Goal: Complete application form

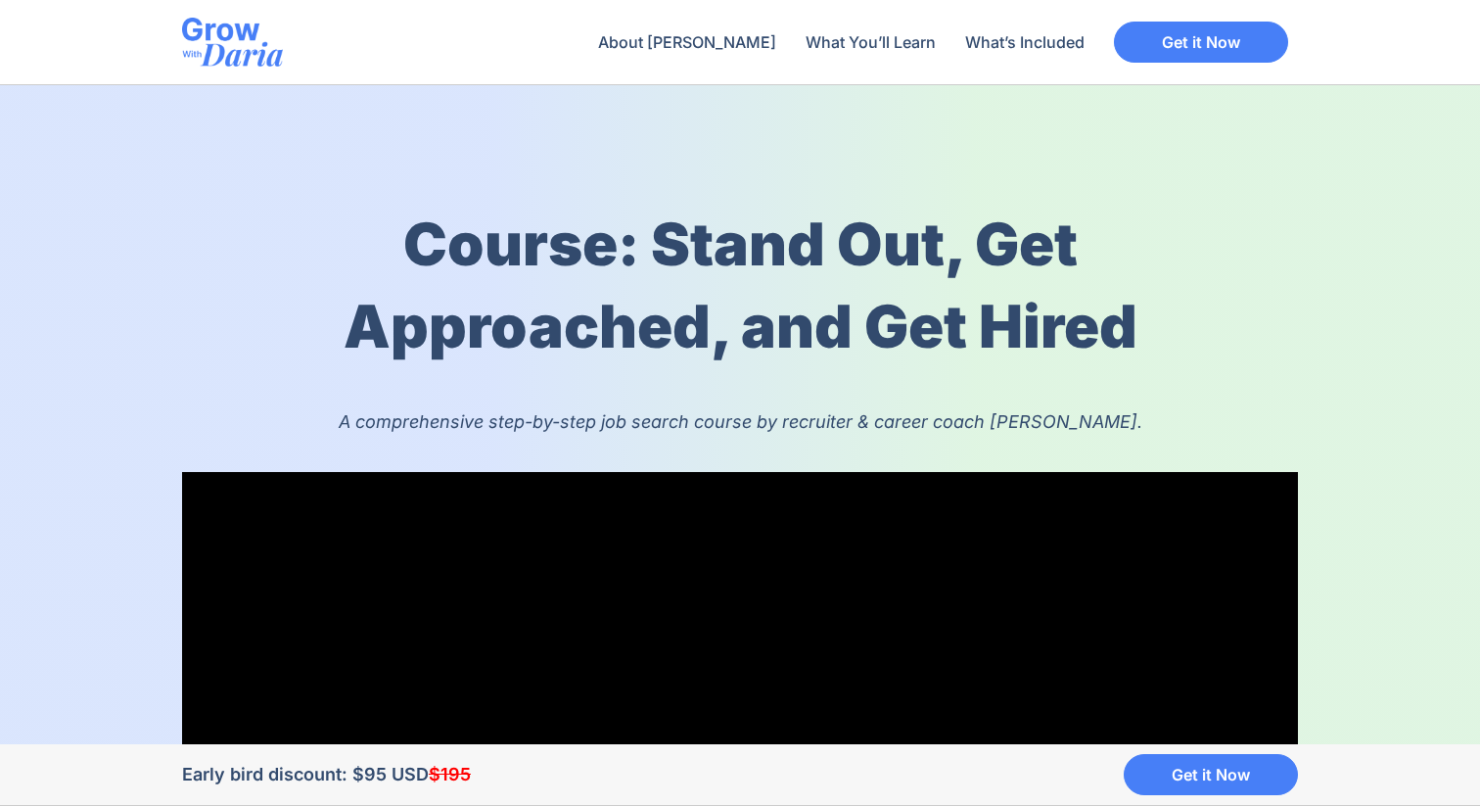
click at [232, 32] on img at bounding box center [232, 42] width 101 height 49
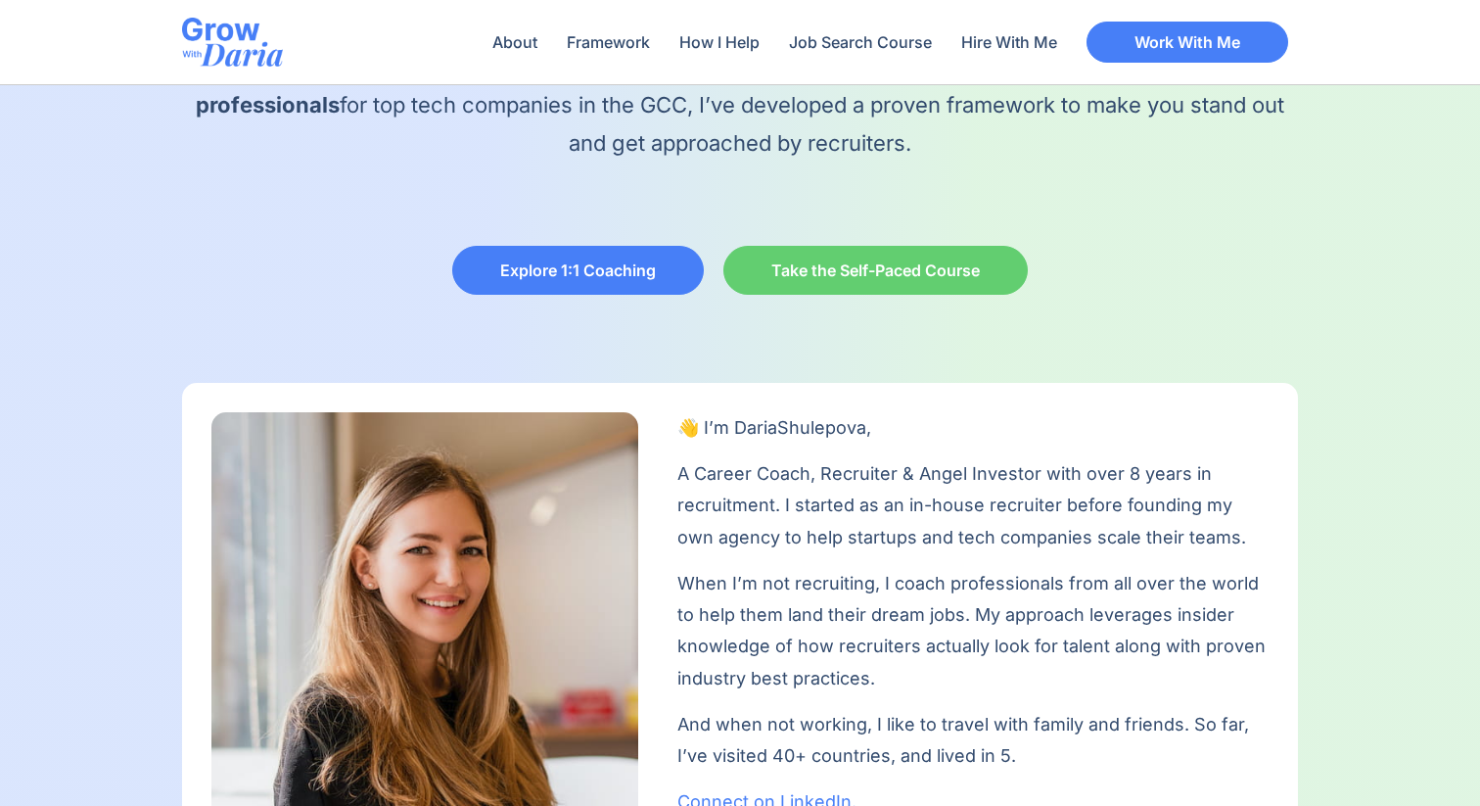
scroll to position [362, 0]
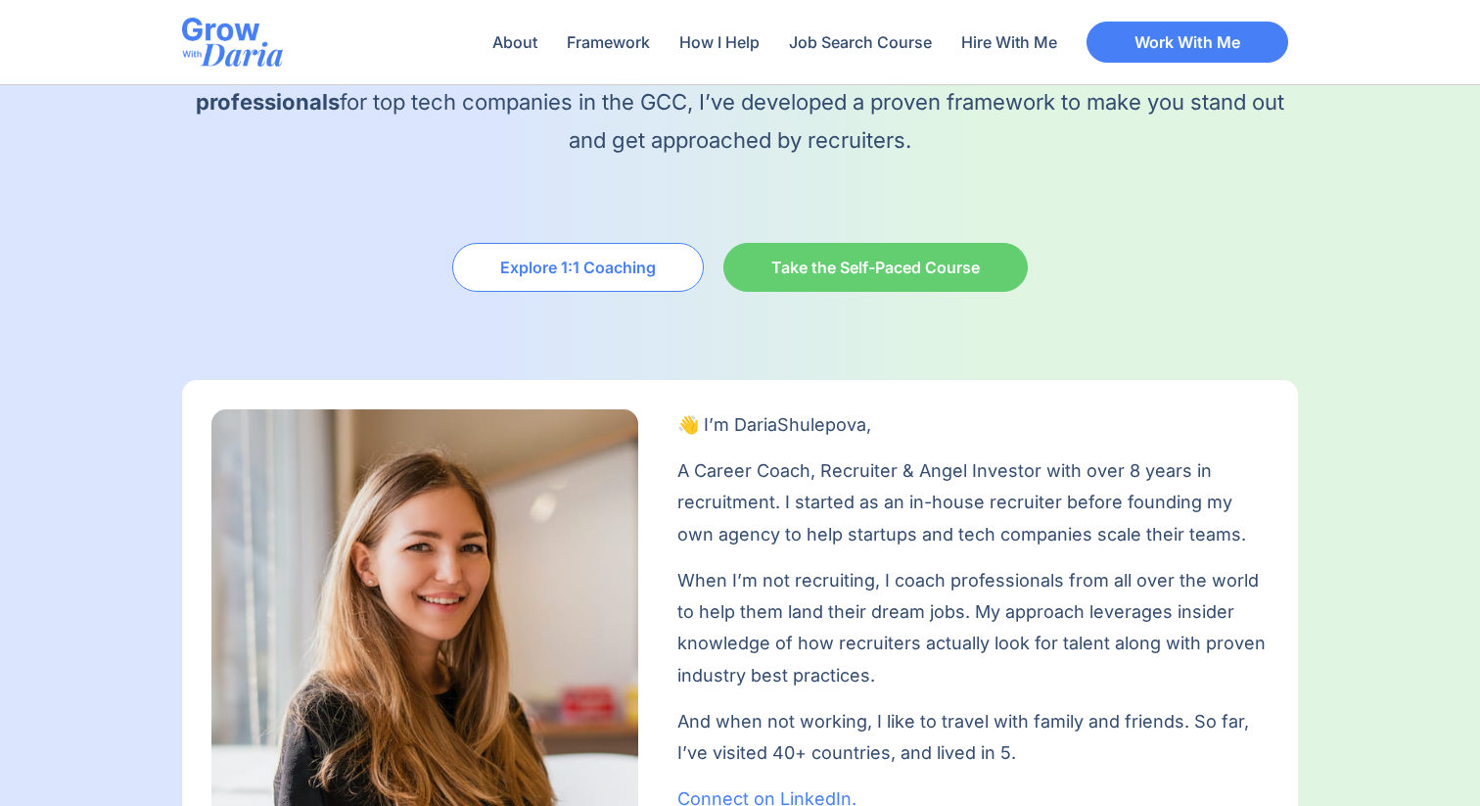
click at [572, 266] on span "Explore 1:1 Coaching" at bounding box center [578, 267] width 156 height 16
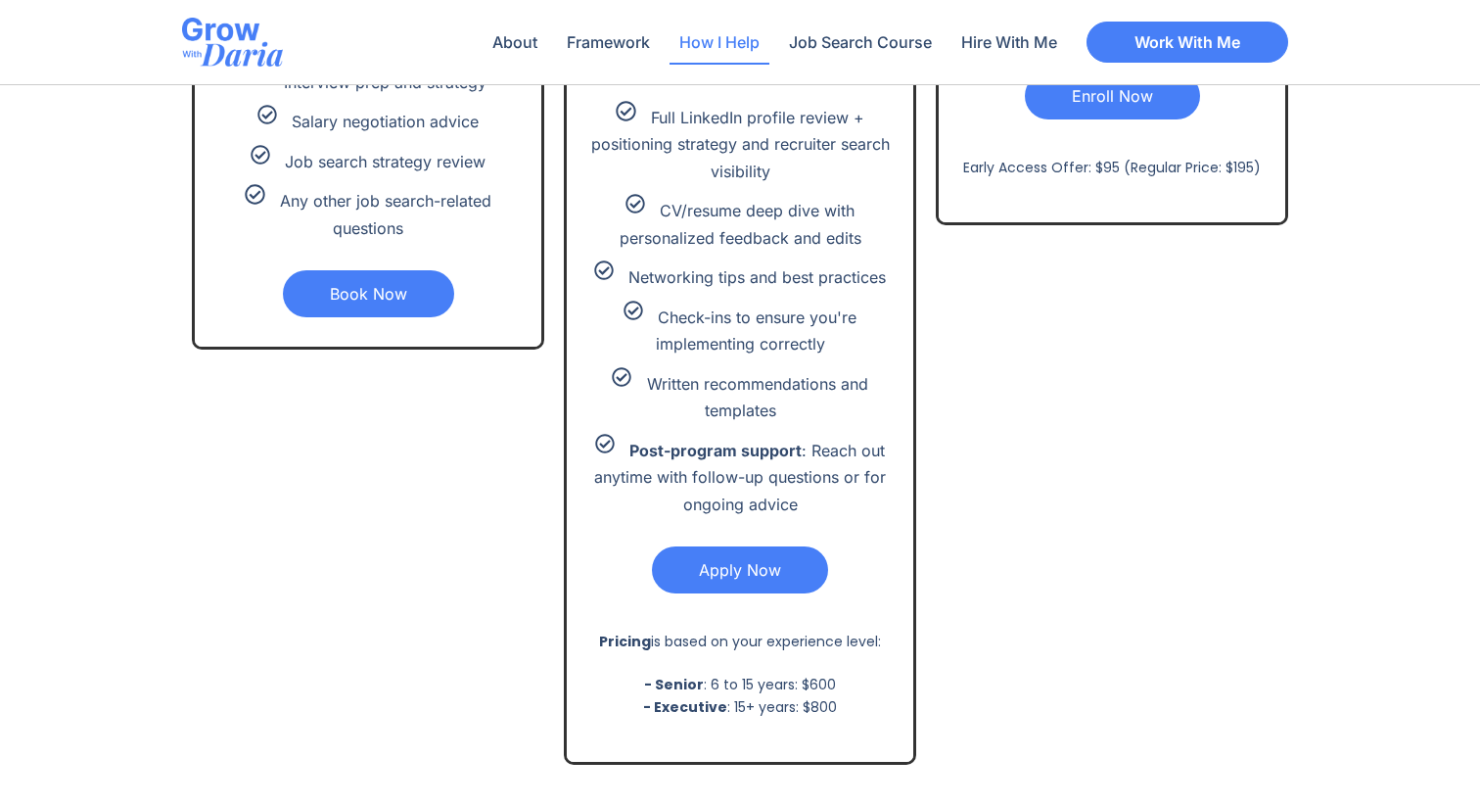
scroll to position [4511, 0]
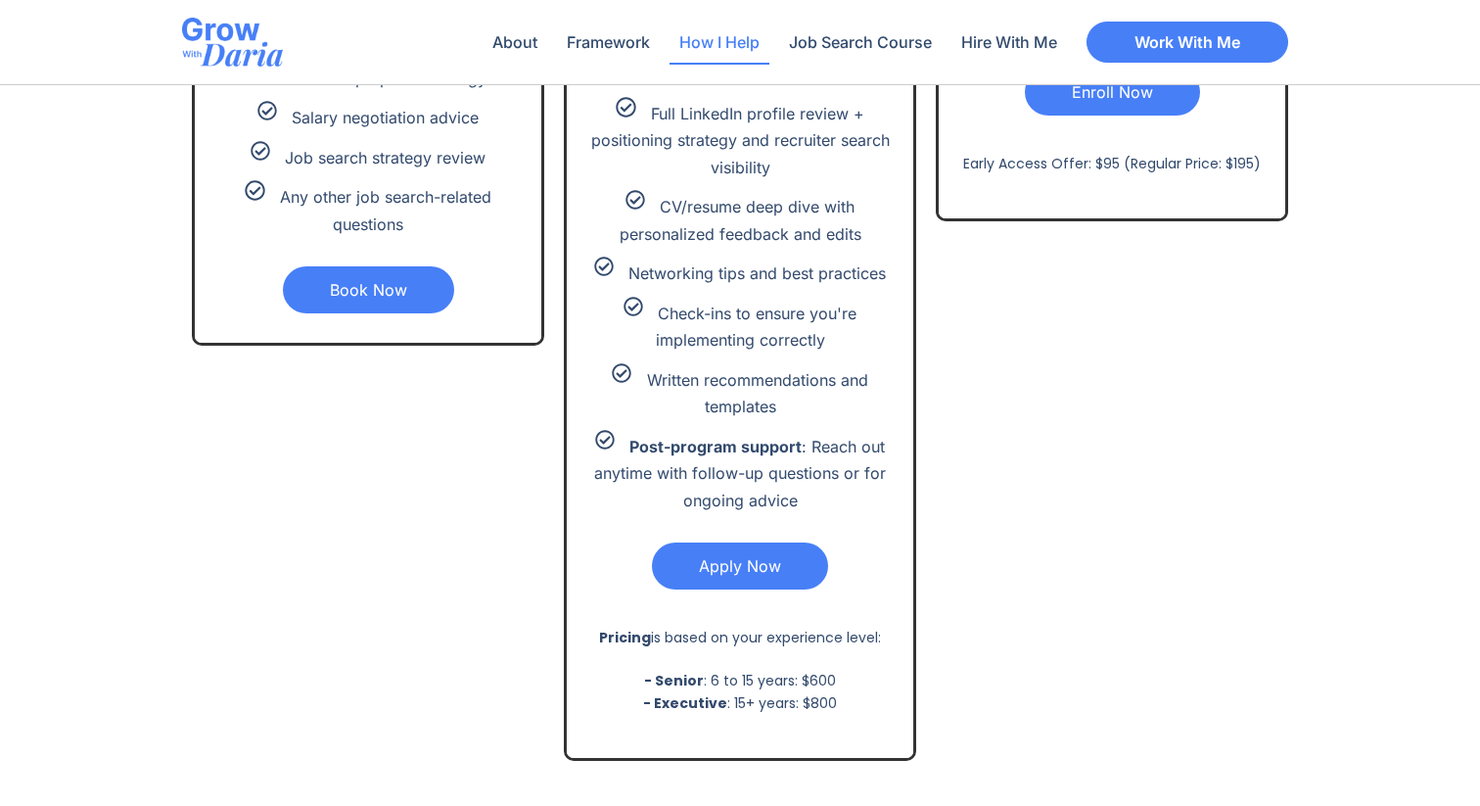
click at [751, 576] on link "Apply Now" at bounding box center [740, 565] width 176 height 47
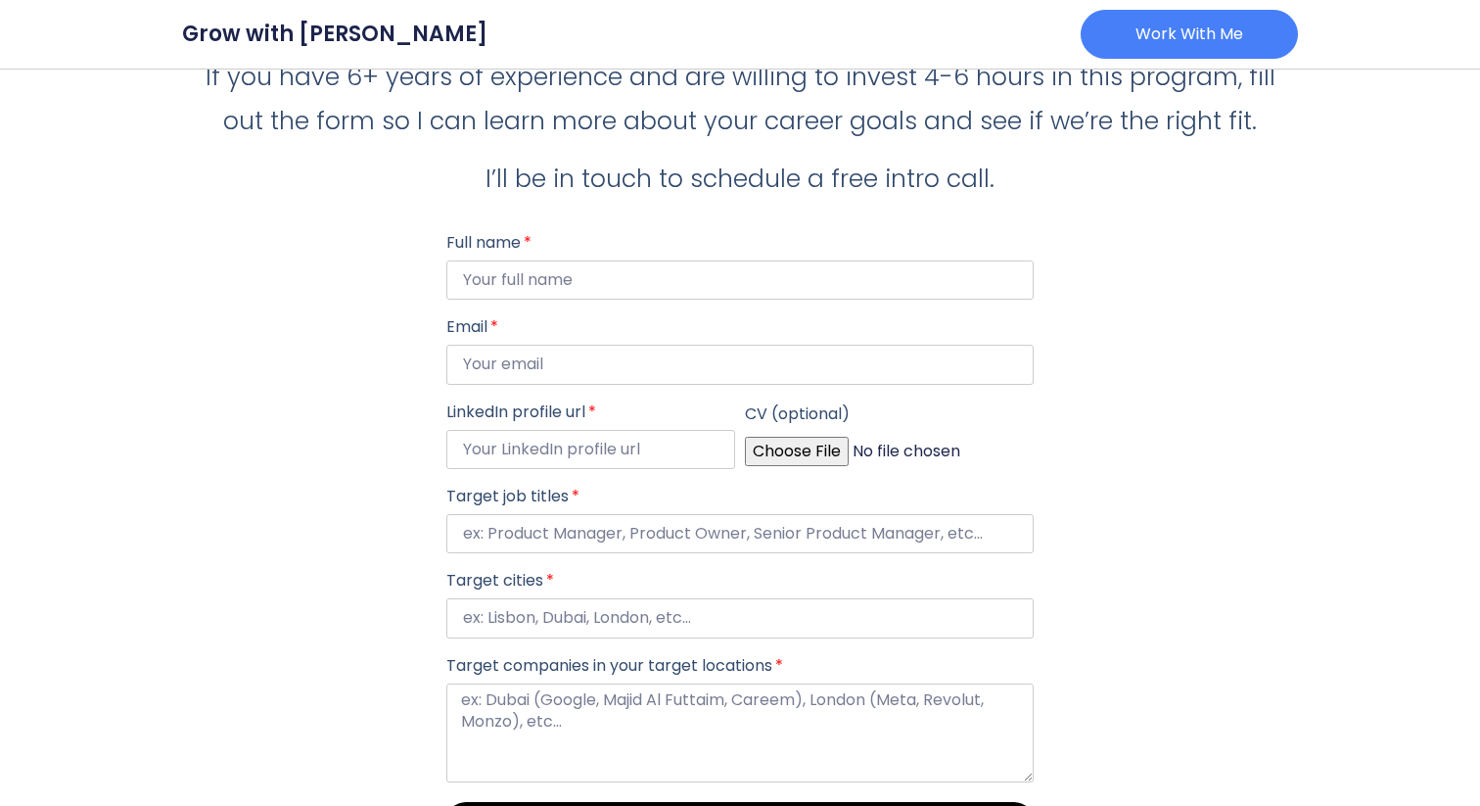
scroll to position [355, 0]
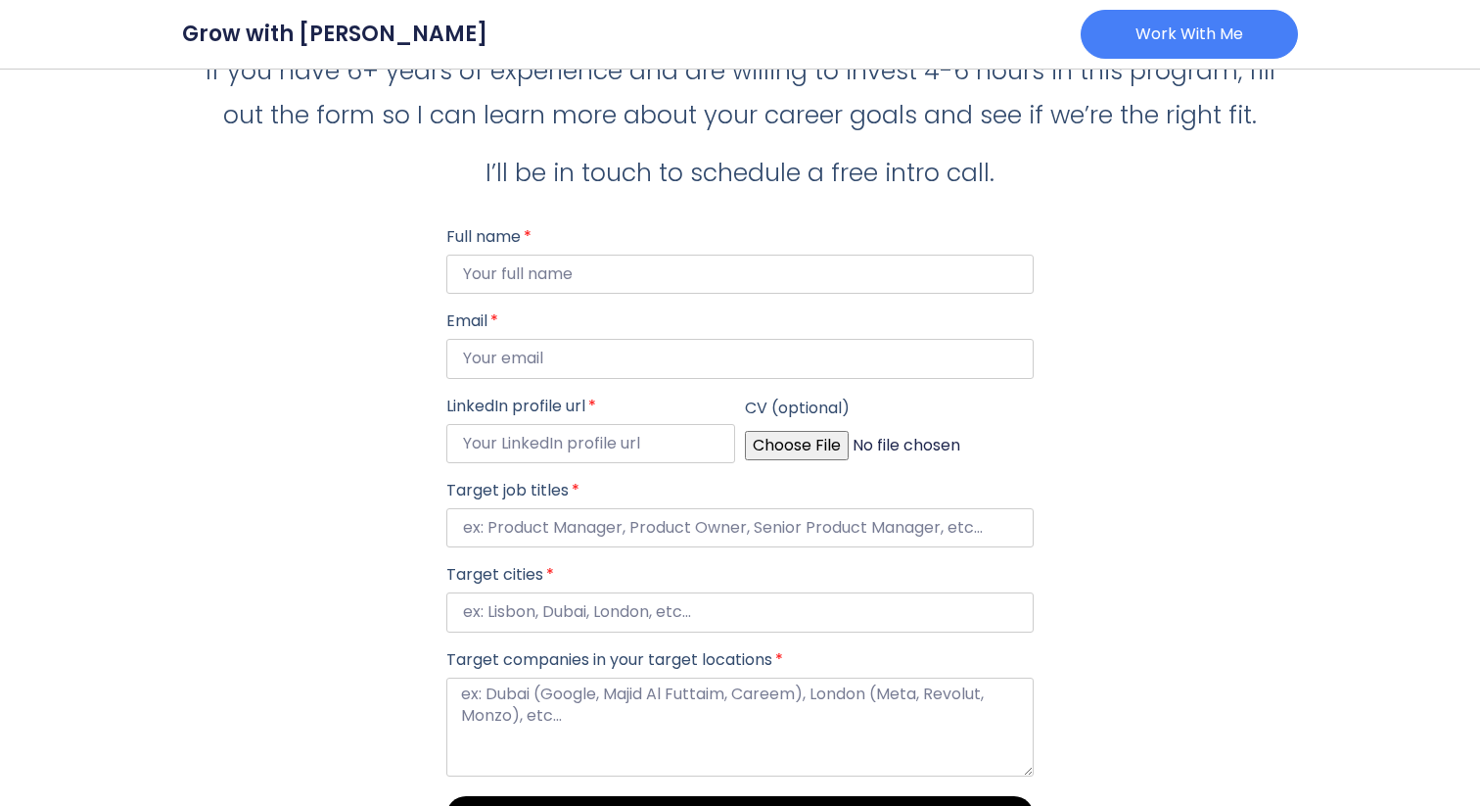
click at [798, 442] on input "CV (optional)" at bounding box center [889, 445] width 289 height 29
type input "C:\fakepath\Obi Omoregie - Transformation Leader.pdf"
click at [658, 373] on input "Email" at bounding box center [739, 358] width 587 height 39
click at [649, 446] on input "LinkedIn profile url" at bounding box center [590, 443] width 289 height 39
paste input "https://www.linkedin.com/in/obiomoregie/"
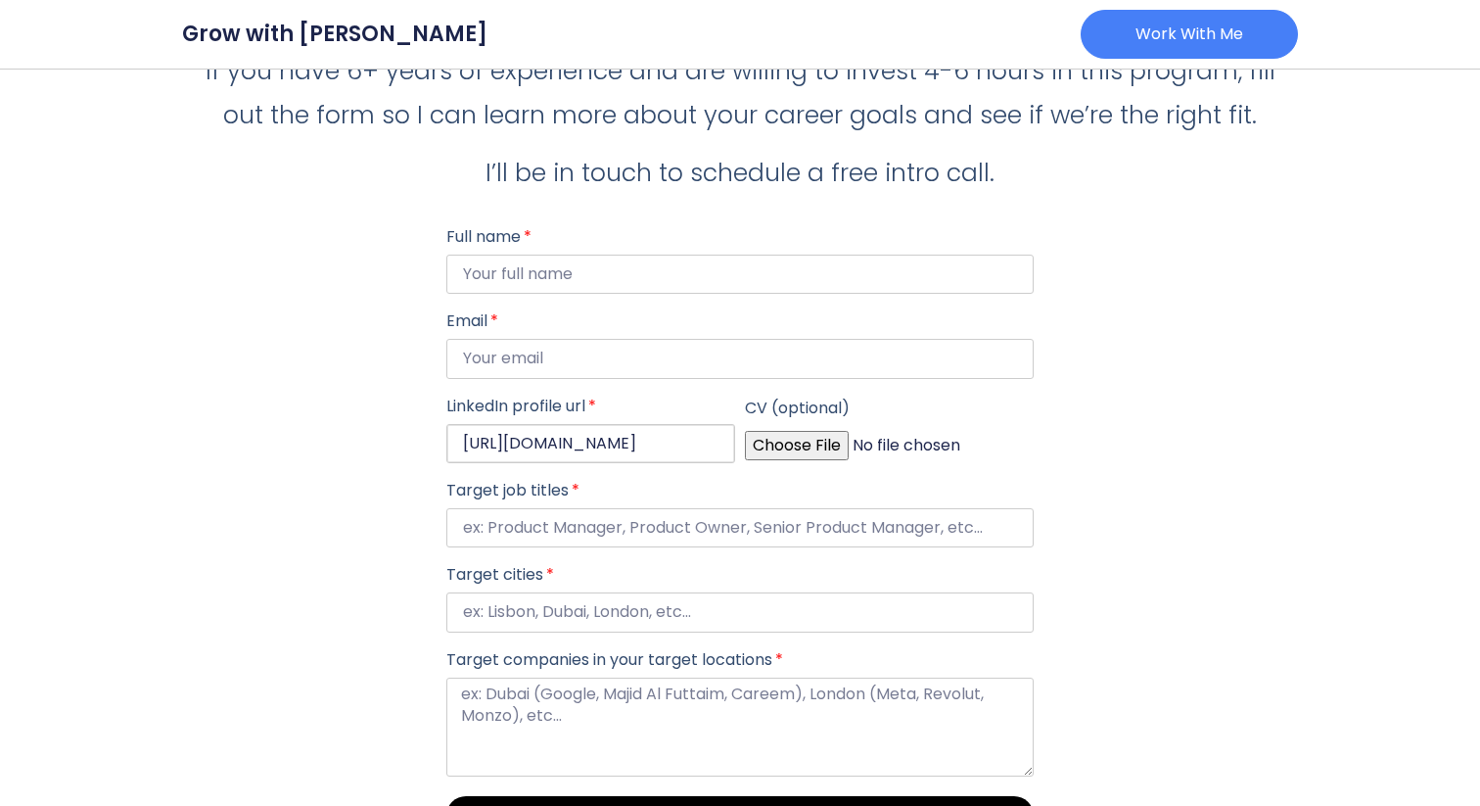
scroll to position [0, 80]
type input "https://www.linkedin.com/in/obiomoregie/"
click at [612, 538] on input "Target job titles" at bounding box center [739, 527] width 587 height 39
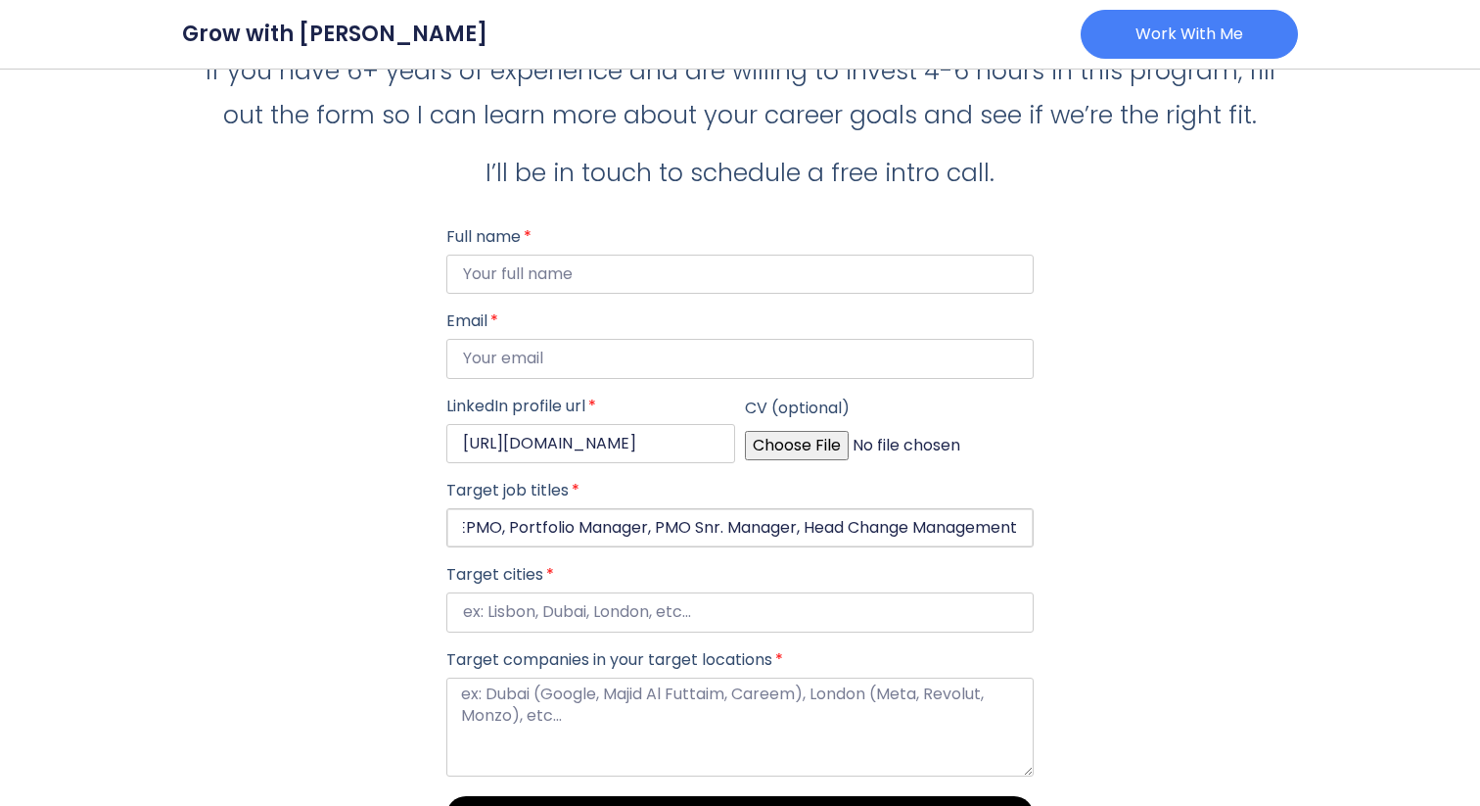
type input "Director EPMO, Portfolio Manager, PMO Snr. Manager, Head Change Management"
click at [535, 615] on input "Target cities" at bounding box center [739, 611] width 587 height 39
type input "Dubai, Abudhabi, Qatar, Vienna, Prague, Singapore"
click at [490, 695] on textarea "Target companies in your target locations" at bounding box center [739, 727] width 587 height 100
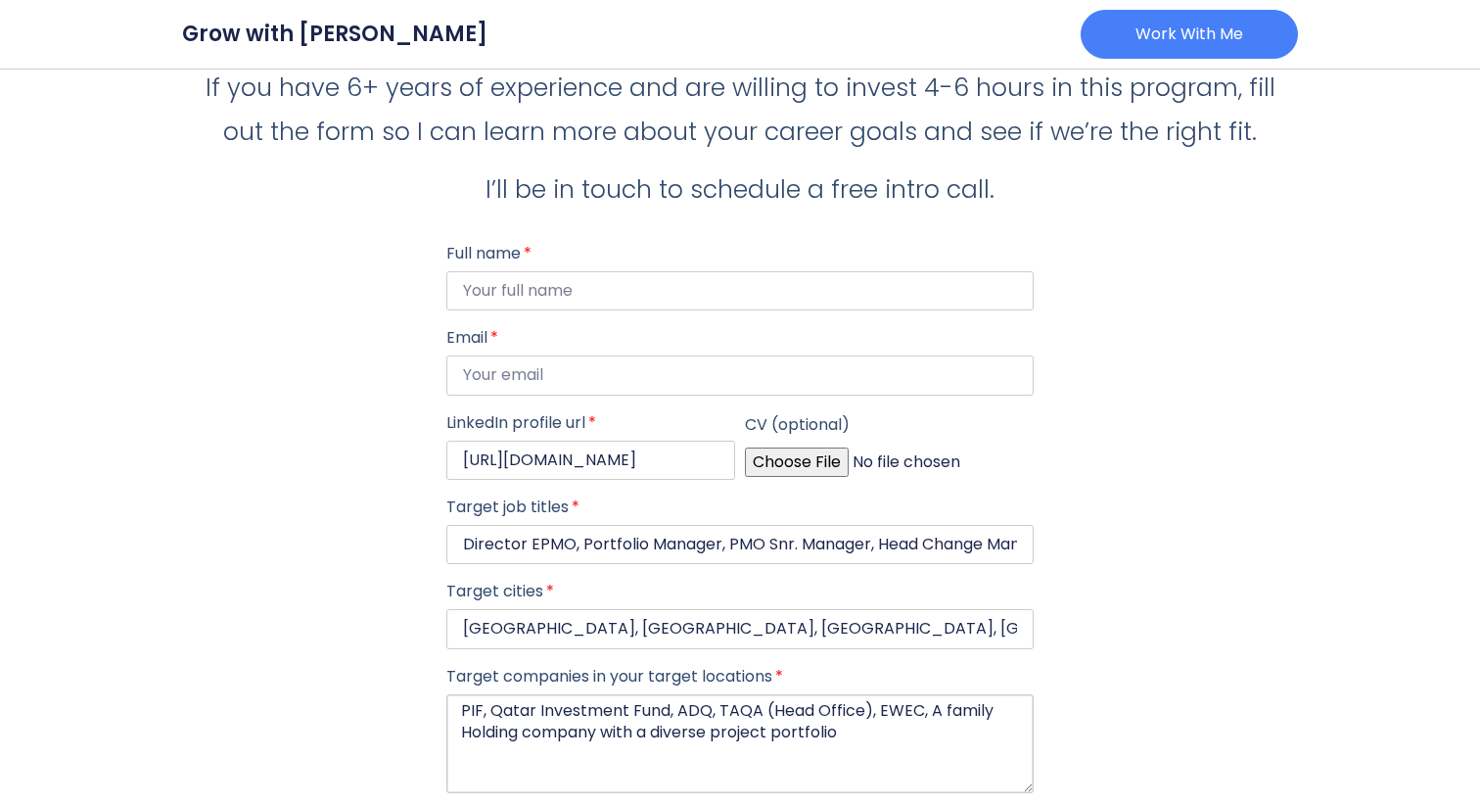
scroll to position [321, 0]
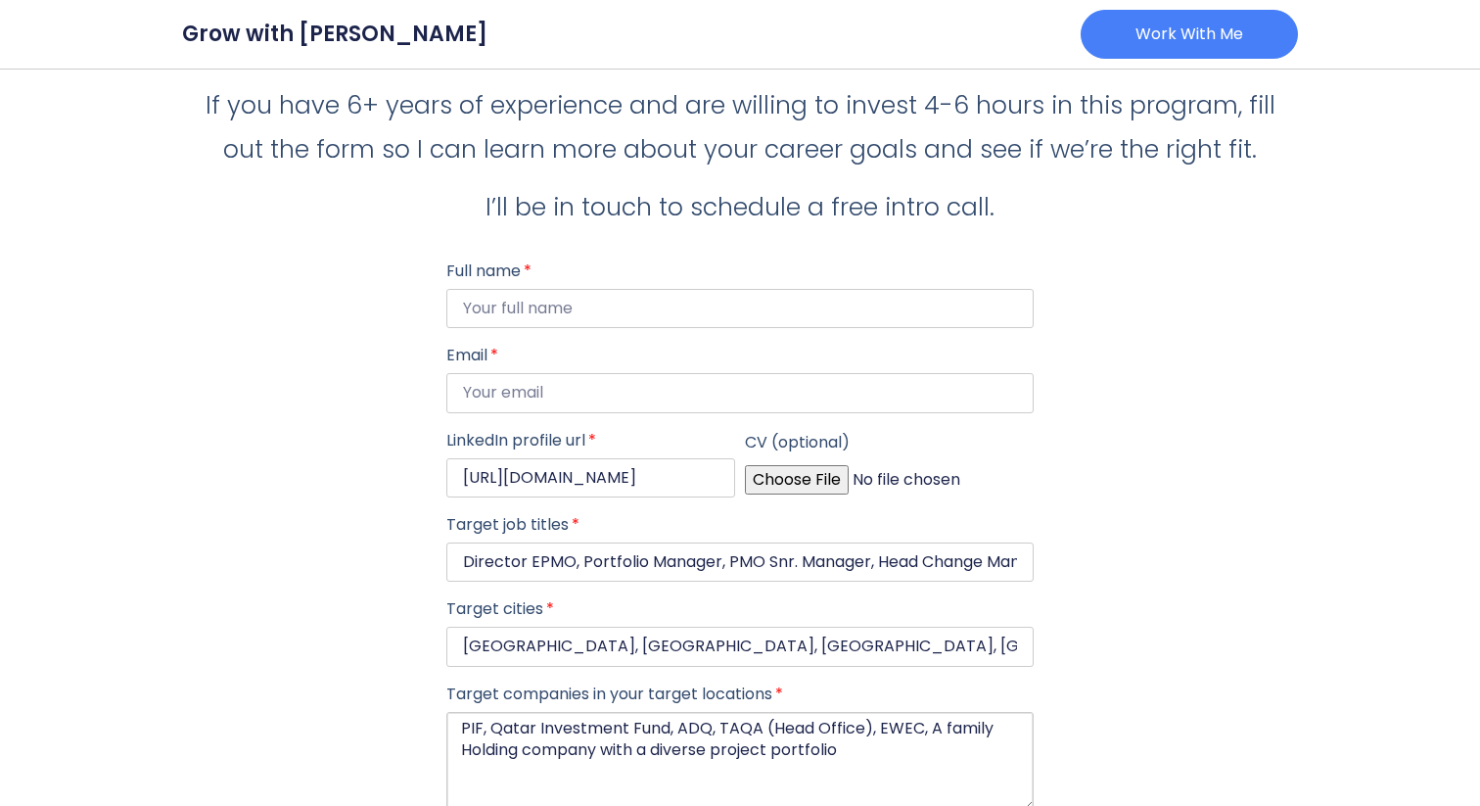
type textarea "PIF, Qatar Investment Fund, ADQ, TAQA (Head Office), EWEC, A family Holding com…"
click at [513, 302] on input "Full name" at bounding box center [739, 308] width 587 height 39
type input "o"
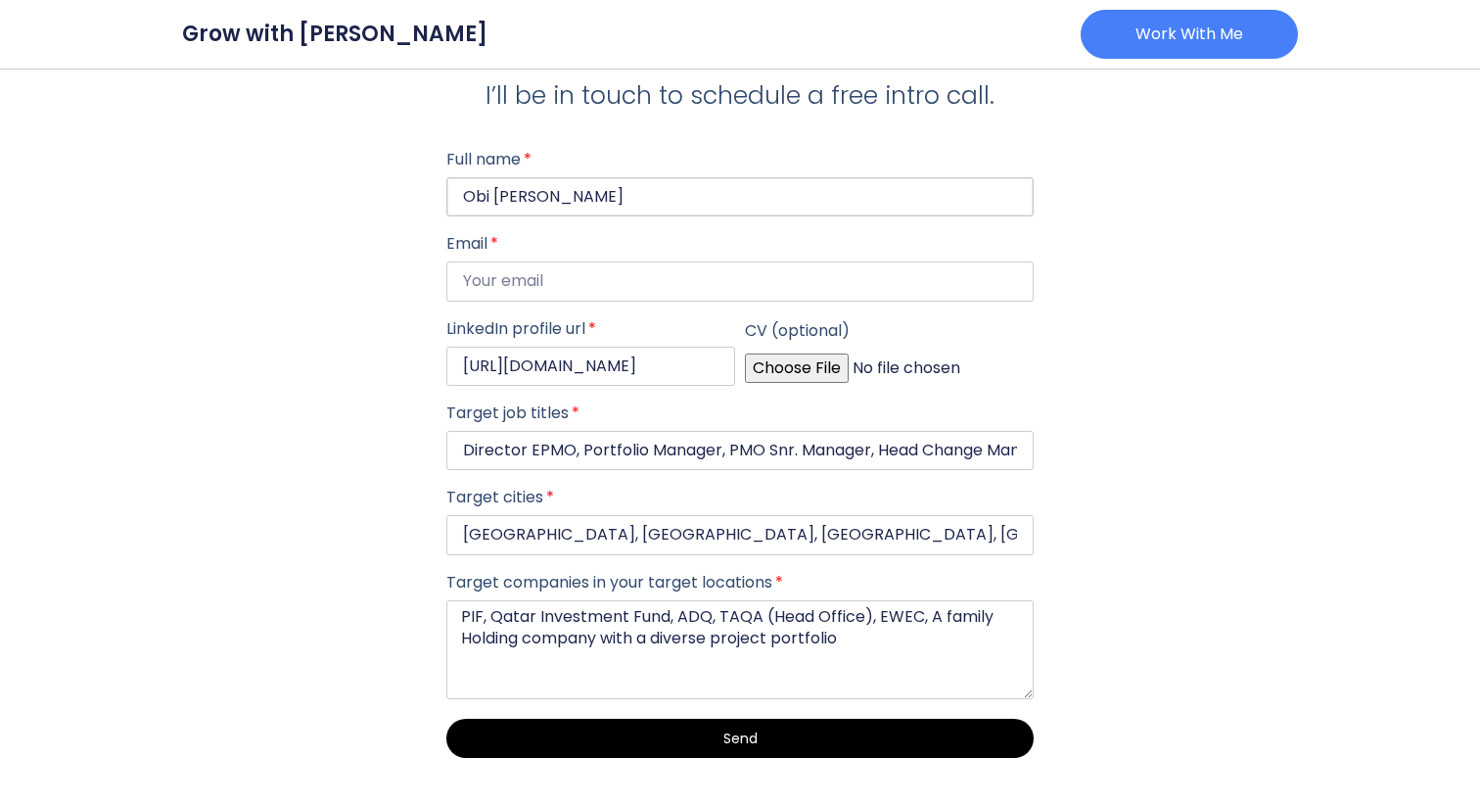
scroll to position [434, 0]
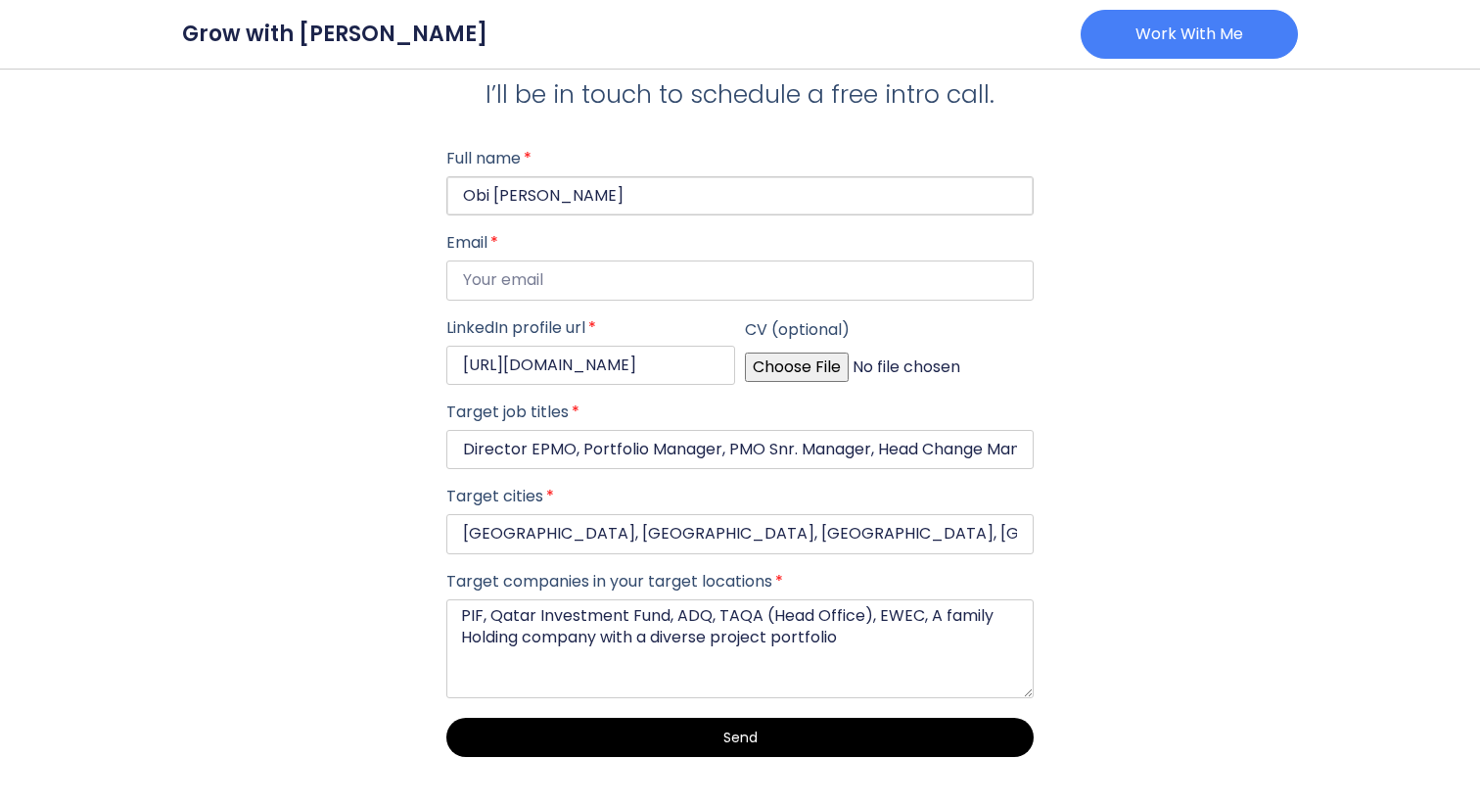
type input "Obi Omoregie"
click at [861, 635] on textarea "PIF, Qatar Investment Fund, ADQ, TAQA (Head Office), EWEC, A family Holding com…" at bounding box center [739, 649] width 587 height 100
type textarea "PIF, Qatar Investment Fund, ADQ, TAQA (Head Office), EWEC, A family Holding com…"
click at [672, 284] on input "Email" at bounding box center [739, 279] width 587 height 39
drag, startPoint x: 607, startPoint y: 192, endPoint x: 375, endPoint y: 167, distance: 233.3
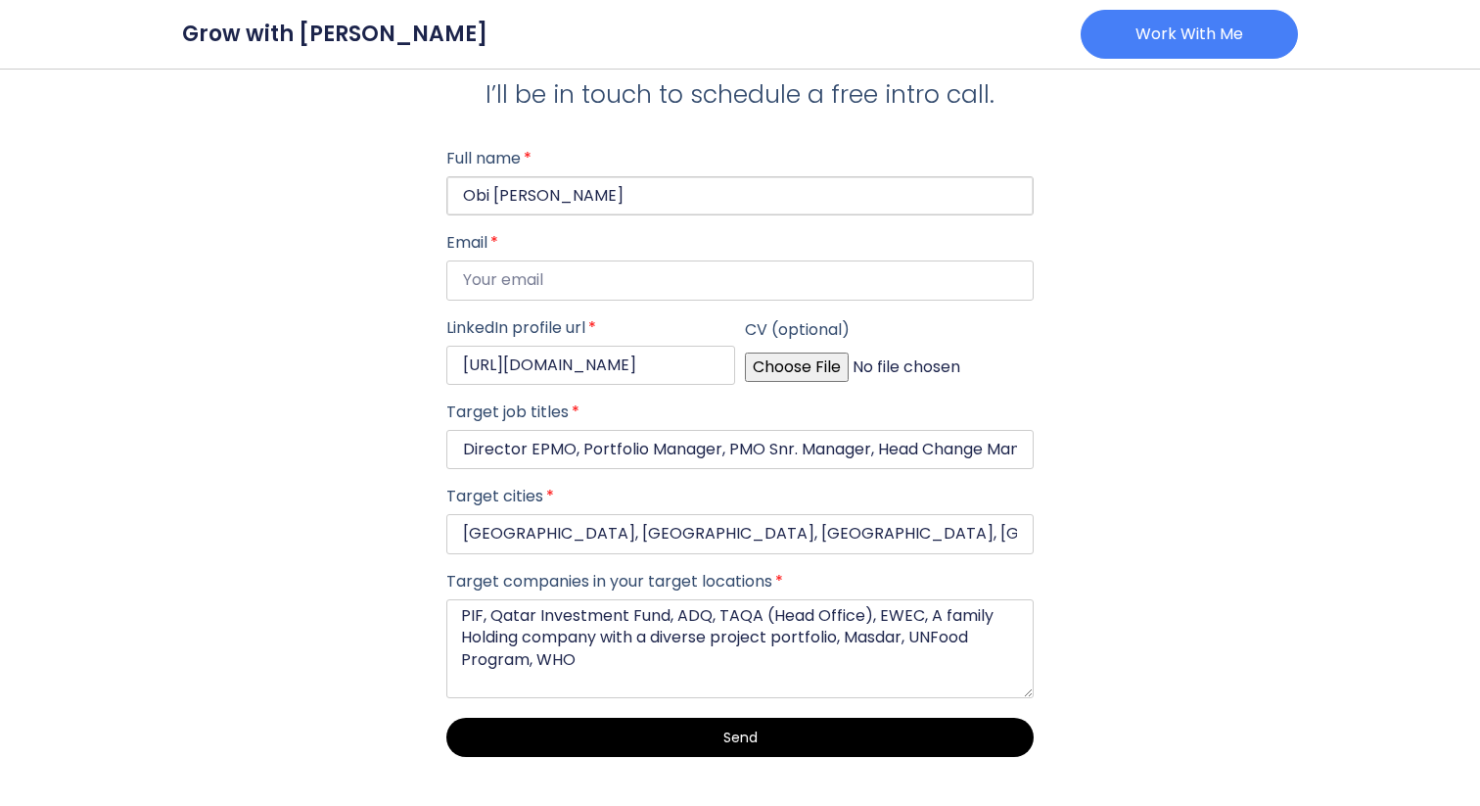
click at [375, 167] on div "Interested in my coaching program? If you have 6+ years of experience and are w…" at bounding box center [740, 254] width 1116 height 1003
click at [497, 274] on input "Email" at bounding box center [739, 279] width 587 height 39
paste input "Obi Omoregie"
click at [497, 274] on input "Obi Omoregie" at bounding box center [739, 279] width 587 height 39
click at [598, 282] on input "ObiOmoregie" at bounding box center [739, 279] width 587 height 39
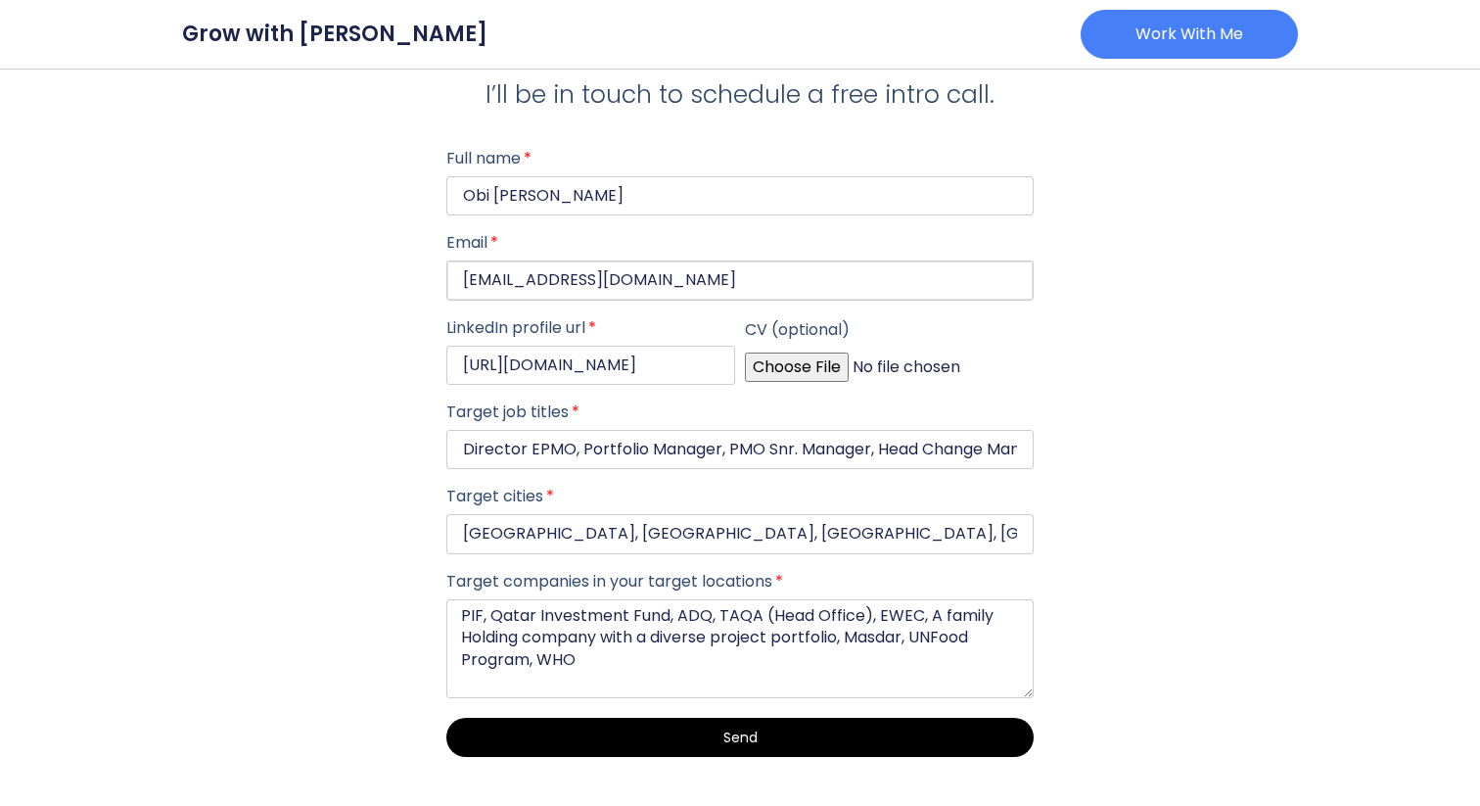
type input "ObiOmoregie@gmail.com"
click at [189, 234] on div "Interested in my coaching program? If you have 6+ years of experience and are w…" at bounding box center [740, 254] width 1116 height 1003
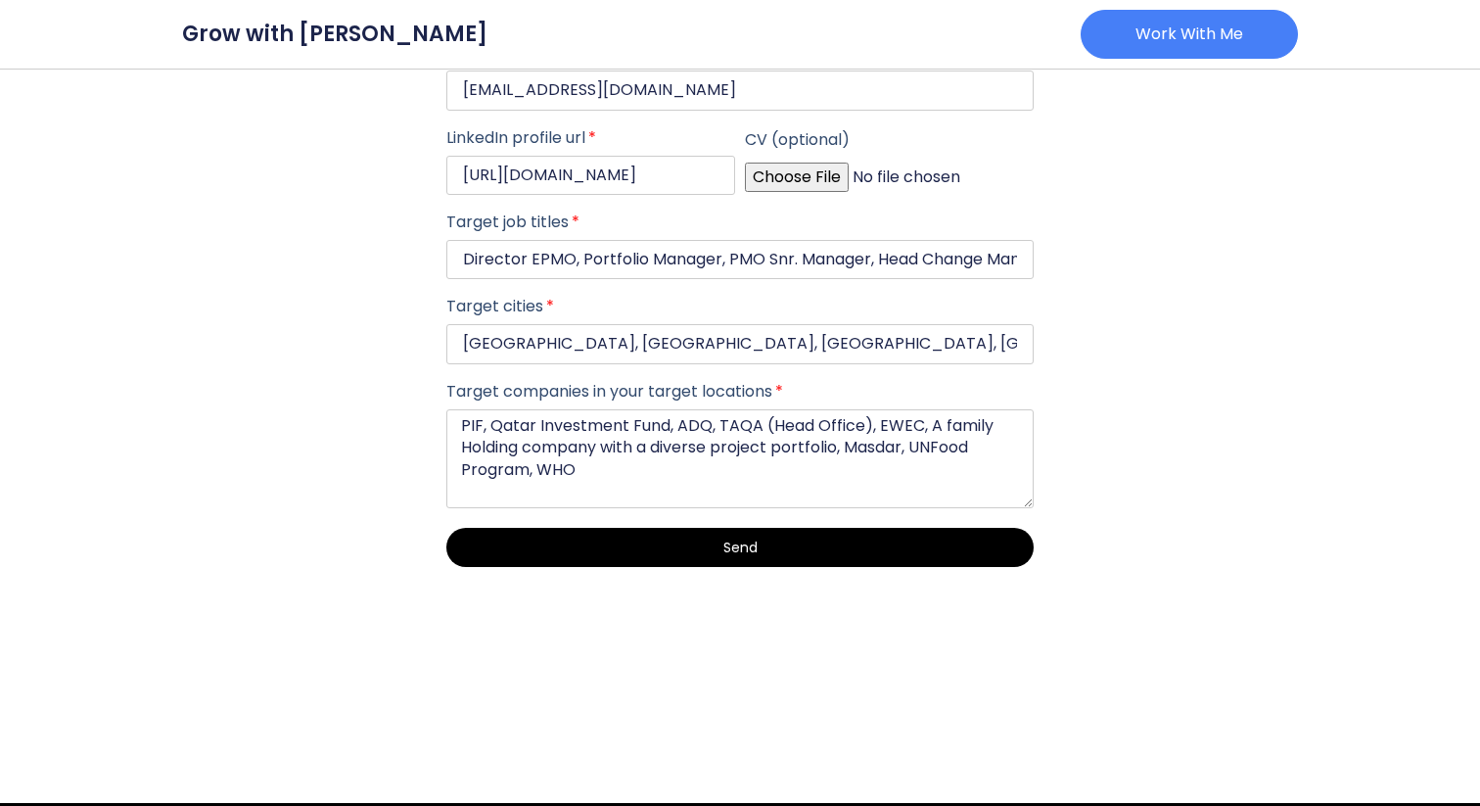
scroll to position [640, 0]
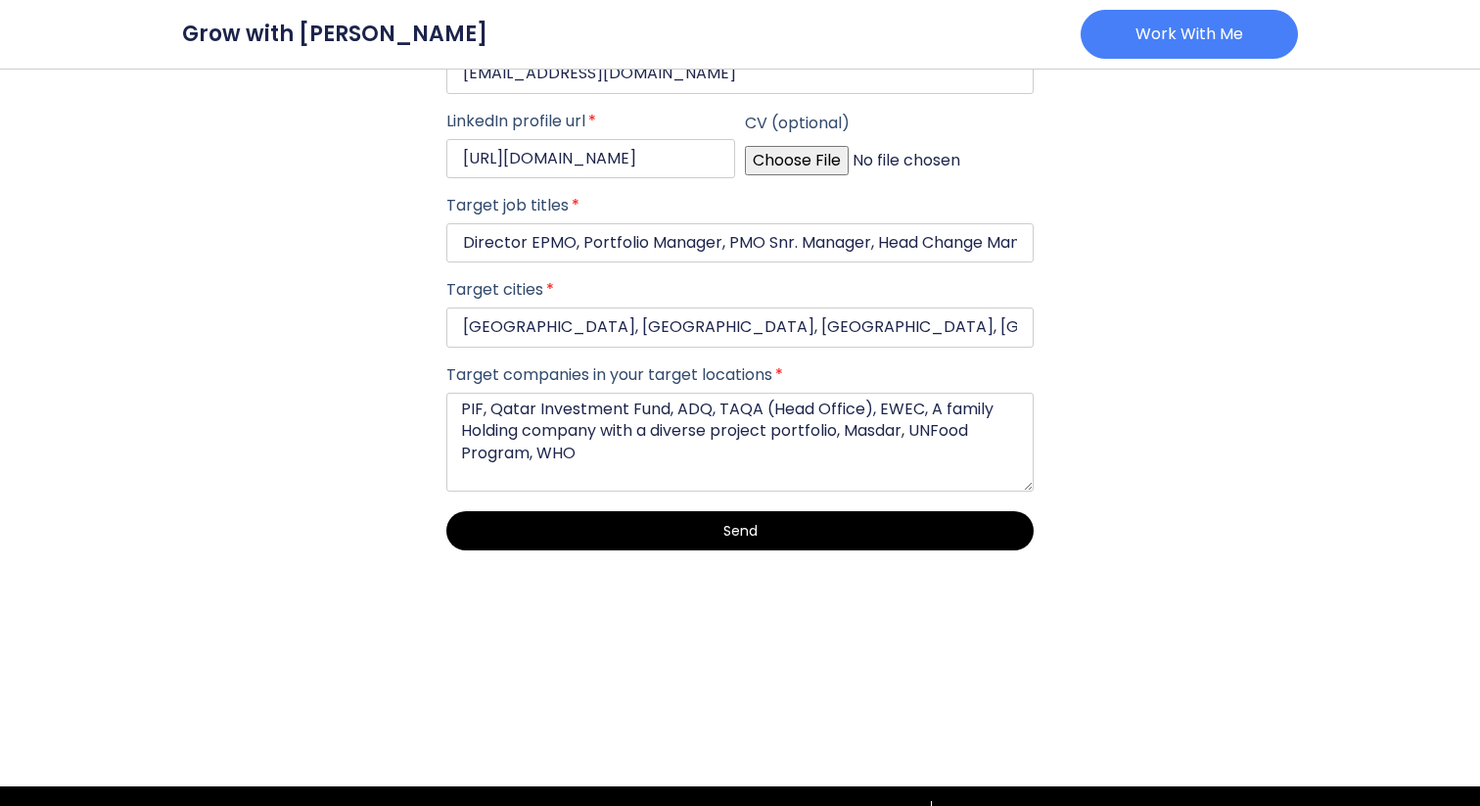
click at [607, 537] on span "Send" at bounding box center [739, 531] width 493 height 14
